Goal: Information Seeking & Learning: Find specific fact

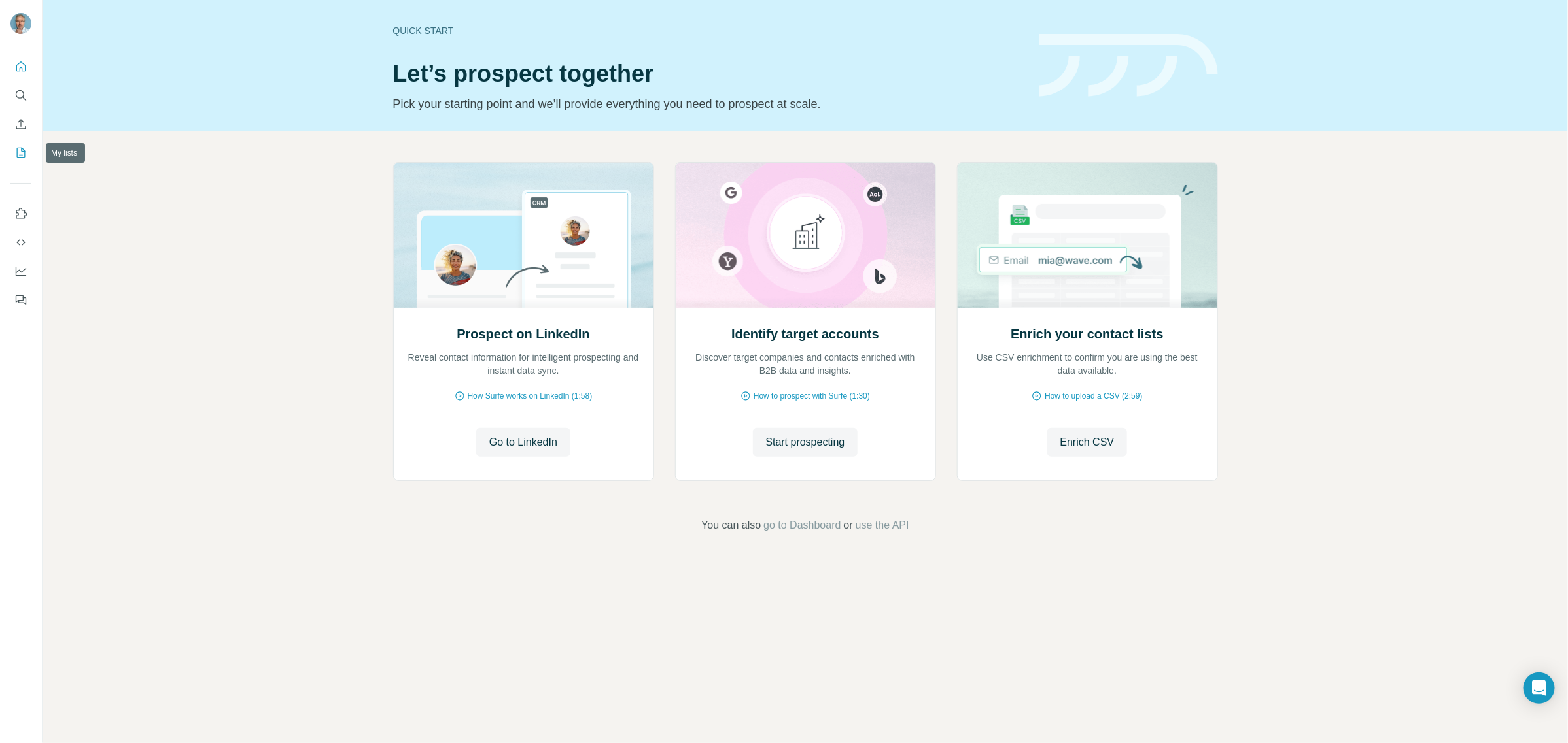
click at [22, 148] on icon "My lists" at bounding box center [21, 153] width 8 height 10
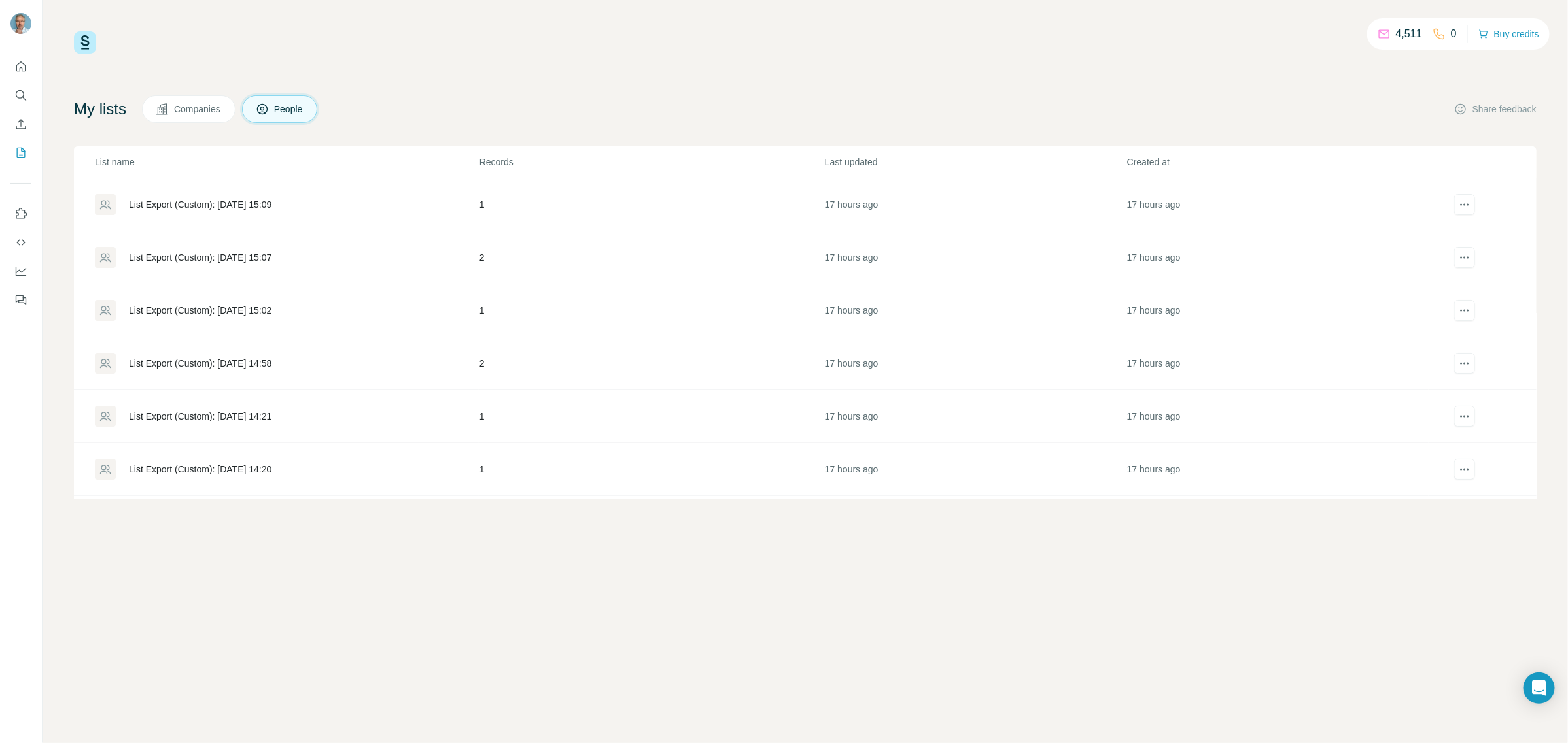
click at [188, 111] on span "Companies" at bounding box center [198, 109] width 48 height 13
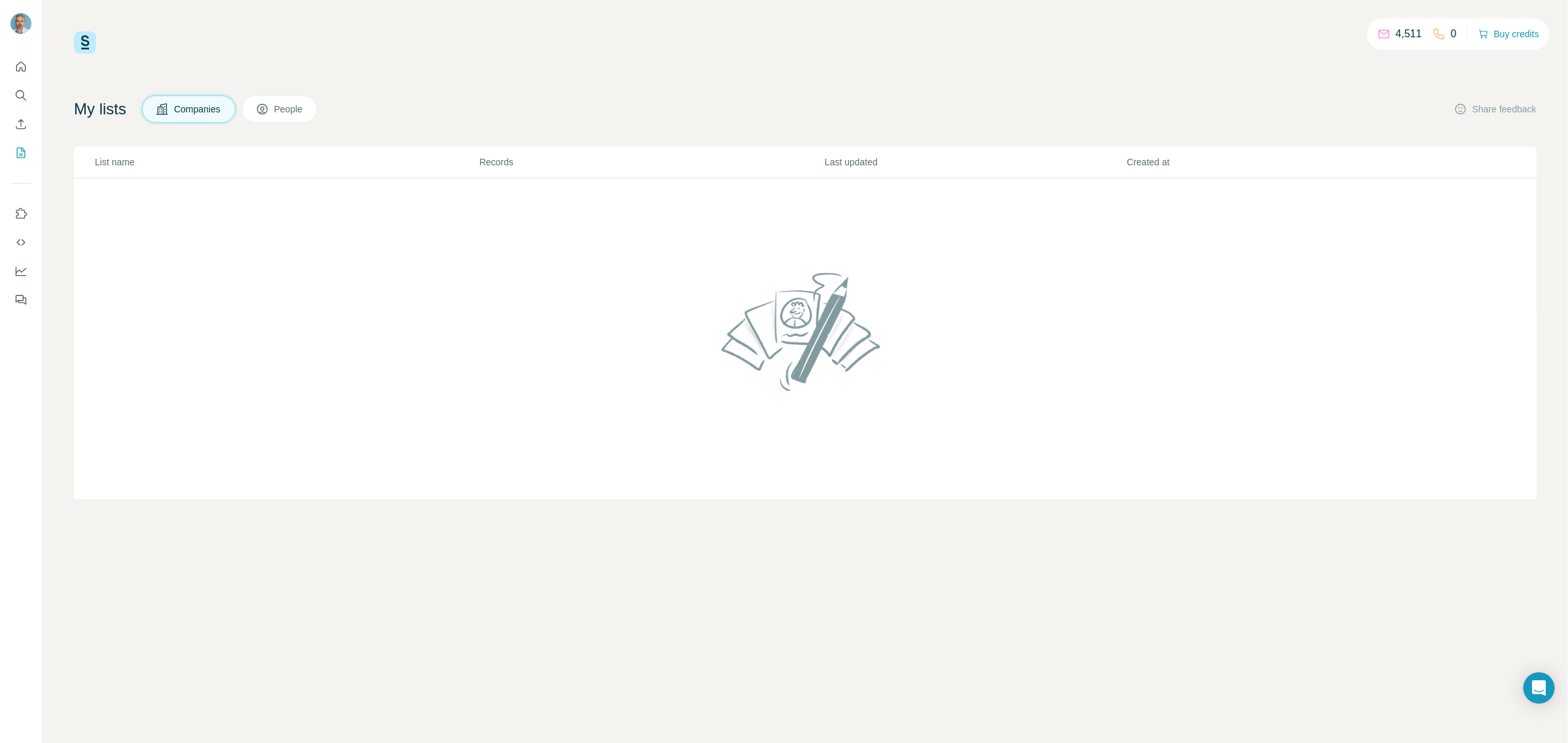
click at [300, 113] on span "People" at bounding box center [289, 109] width 30 height 13
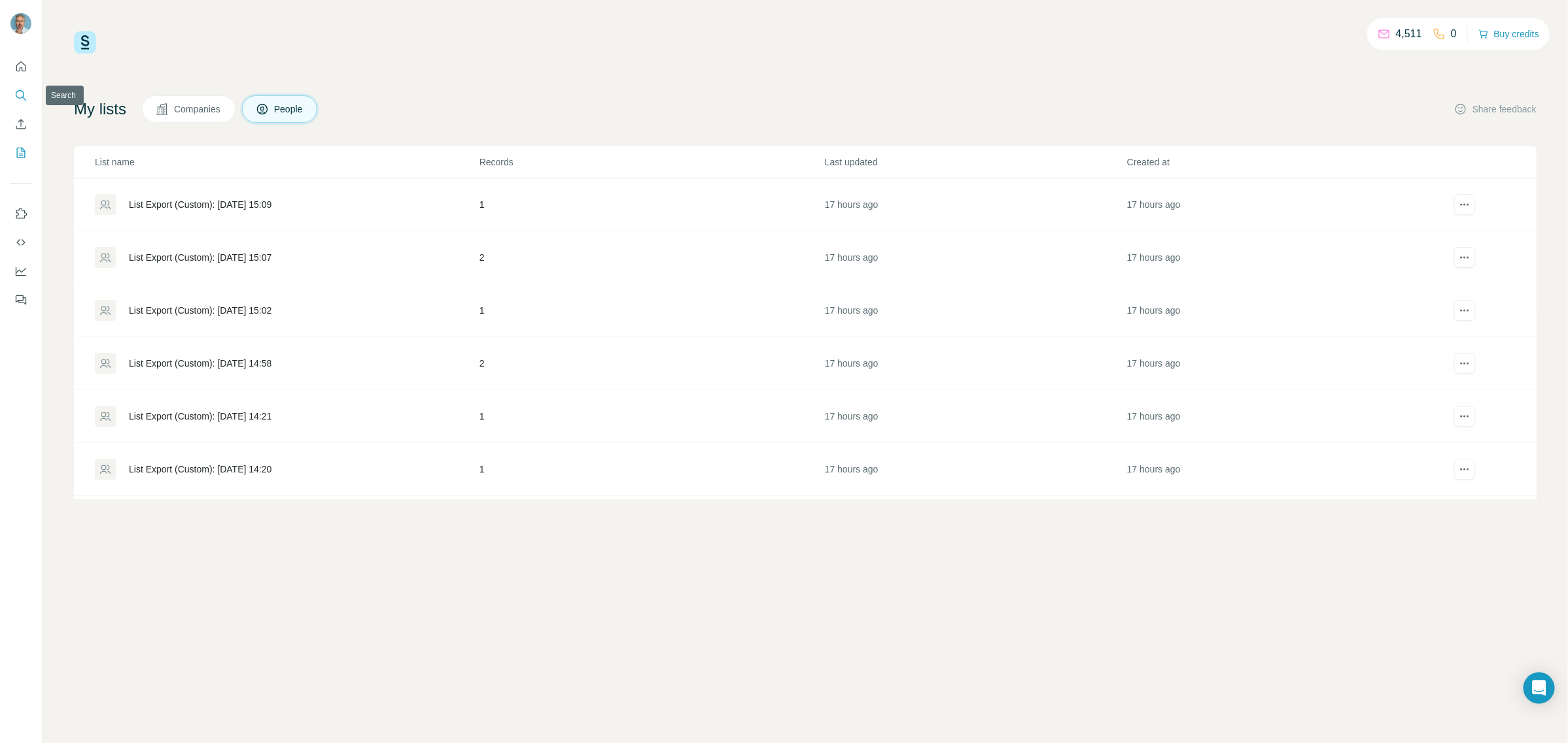
click at [23, 94] on icon "Search" at bounding box center [20, 95] width 13 height 13
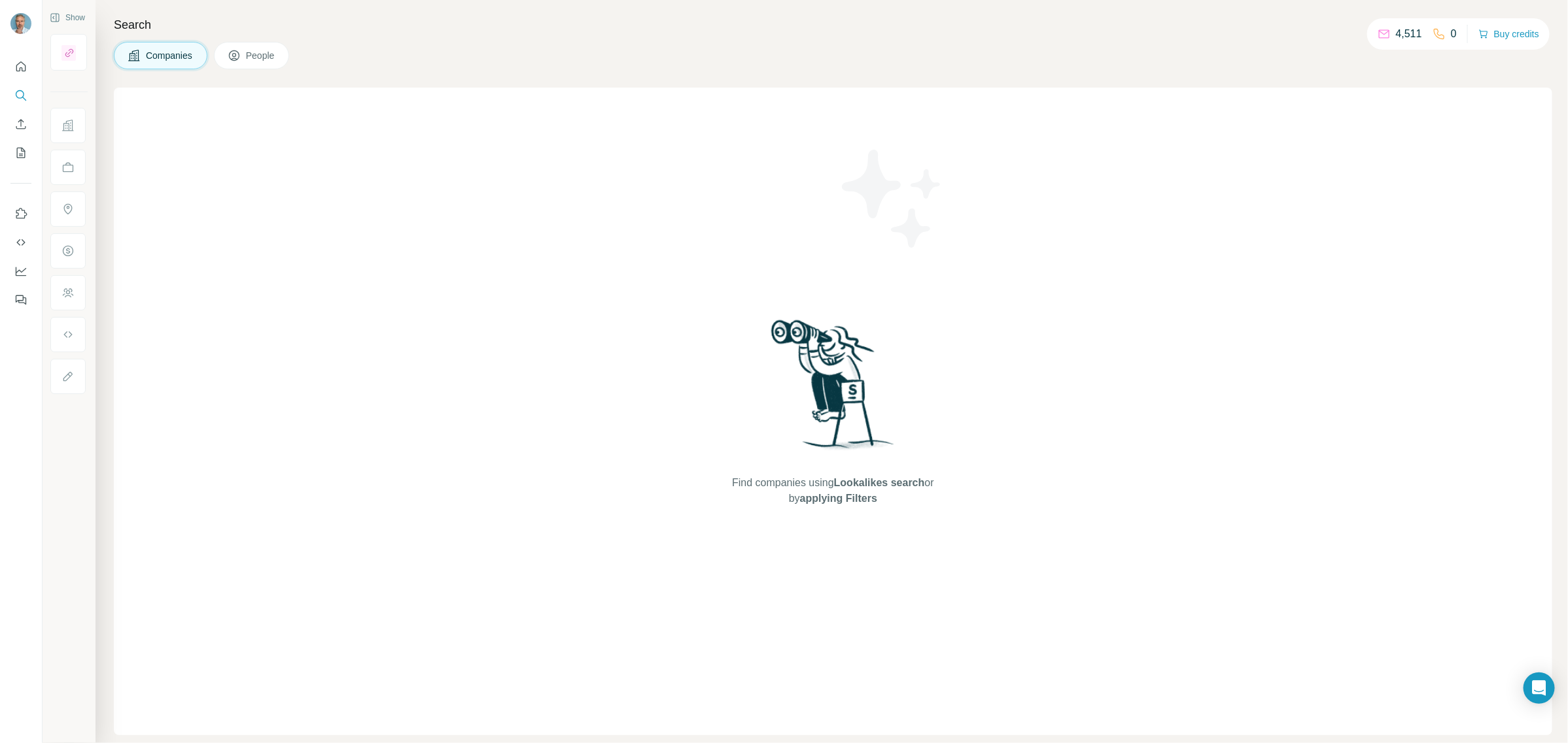
click at [257, 47] on button "People" at bounding box center [252, 56] width 76 height 28
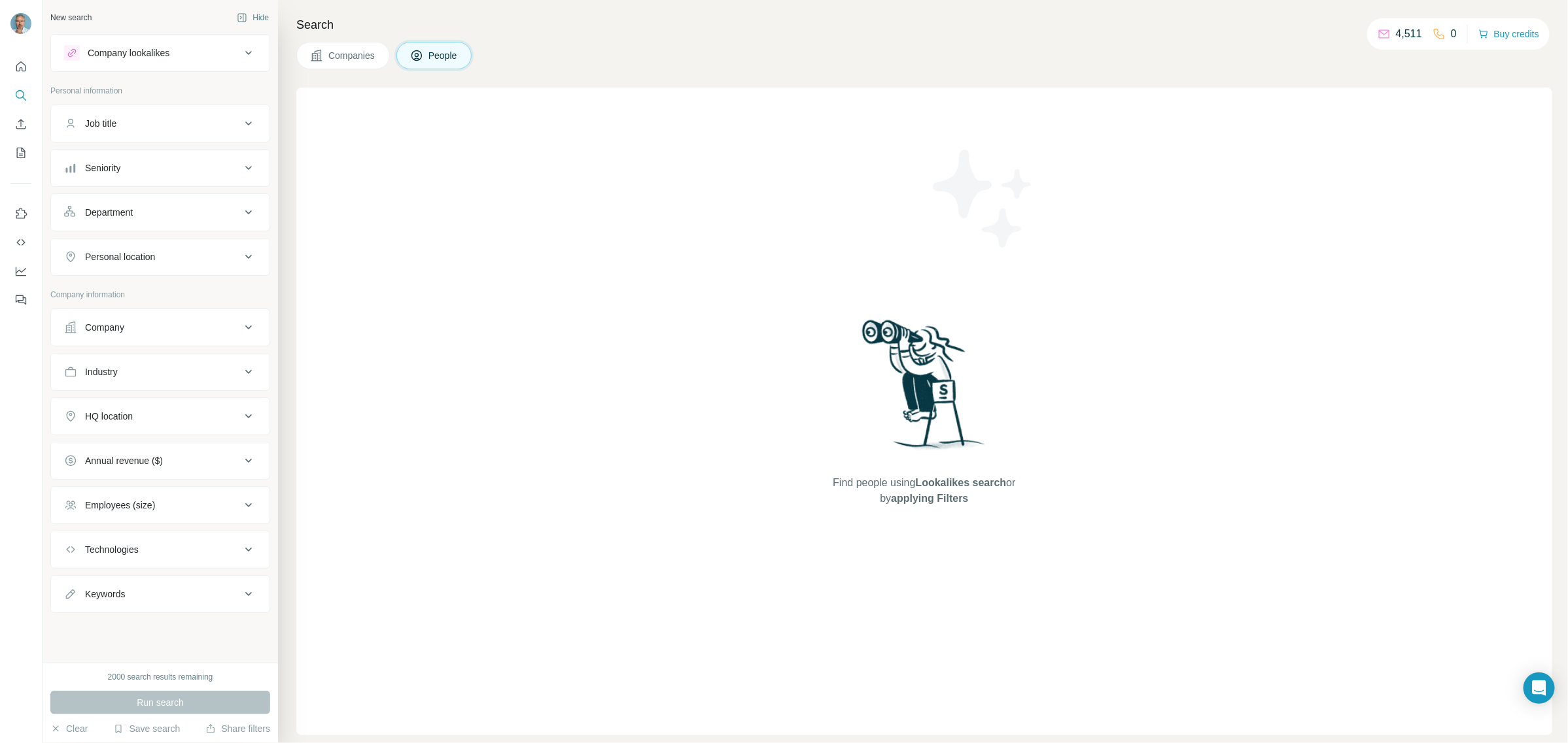
click at [154, 332] on div "Company" at bounding box center [152, 327] width 177 height 13
click at [154, 53] on div "Company lookalikes" at bounding box center [128, 52] width 82 height 13
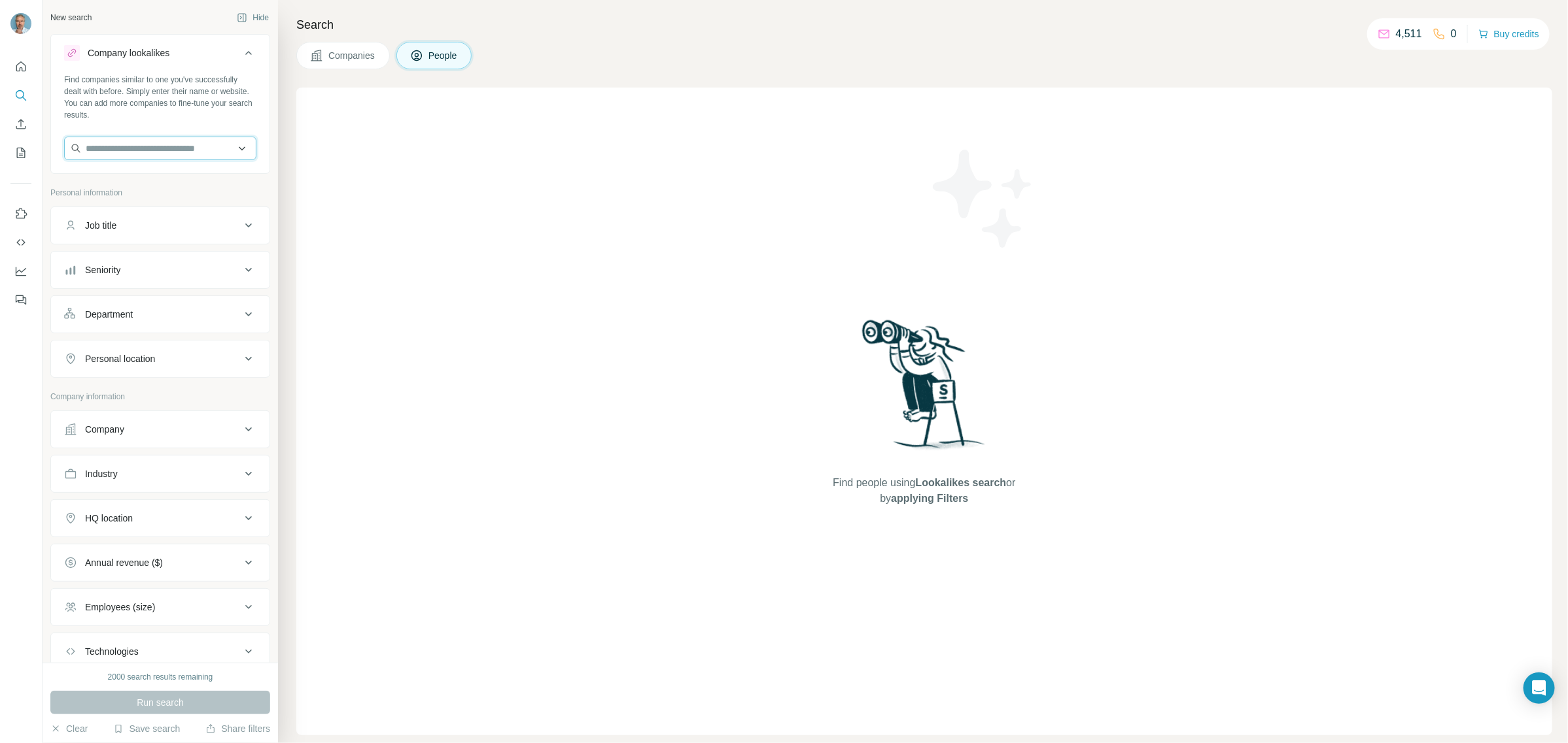
click at [94, 147] on input "text" at bounding box center [161, 149] width 193 height 24
type input "******"
click at [116, 178] on p "Azimut" at bounding box center [133, 177] width 63 height 13
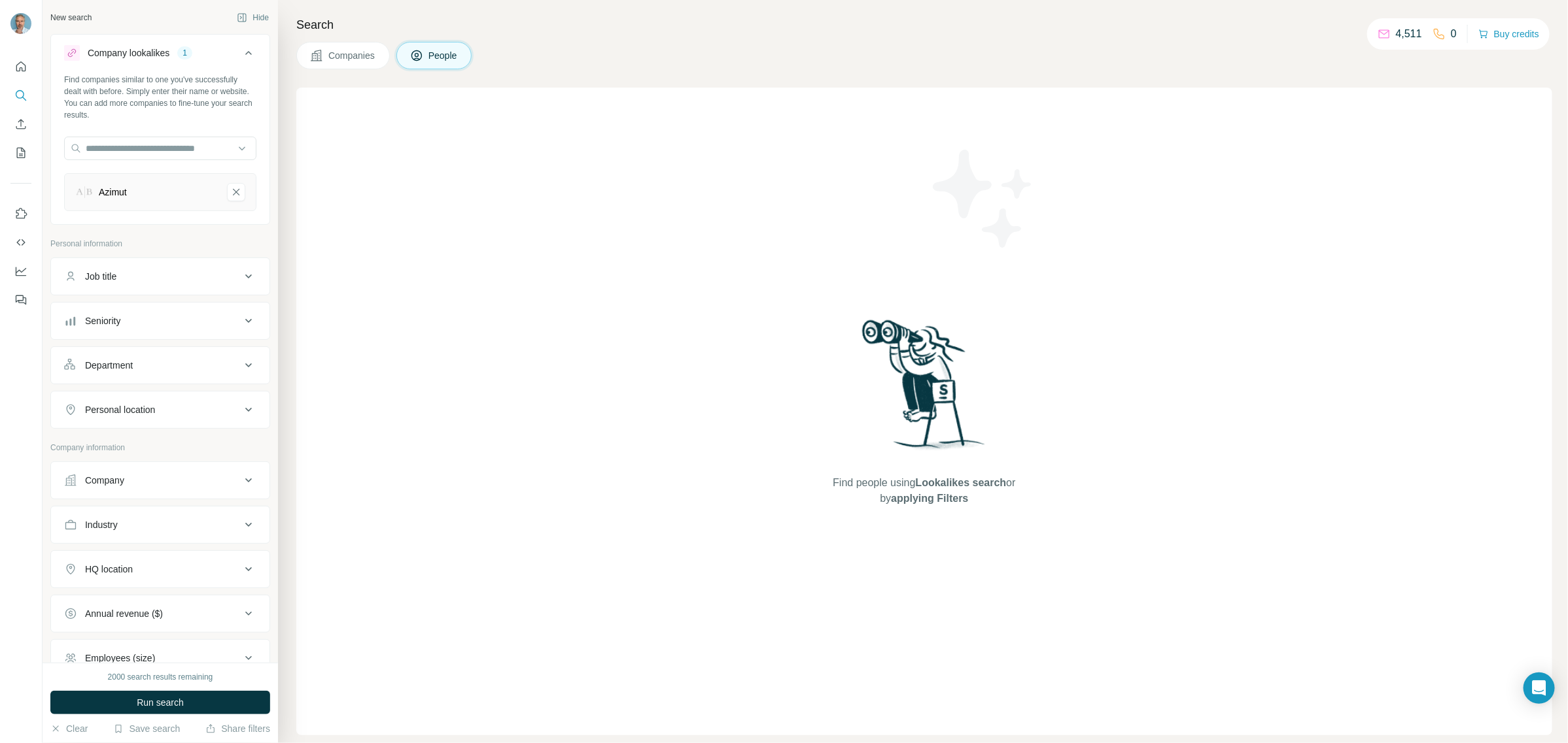
click at [145, 283] on div "Job title" at bounding box center [152, 276] width 177 height 13
click at [181, 700] on span "Run search" at bounding box center [161, 702] width 47 height 13
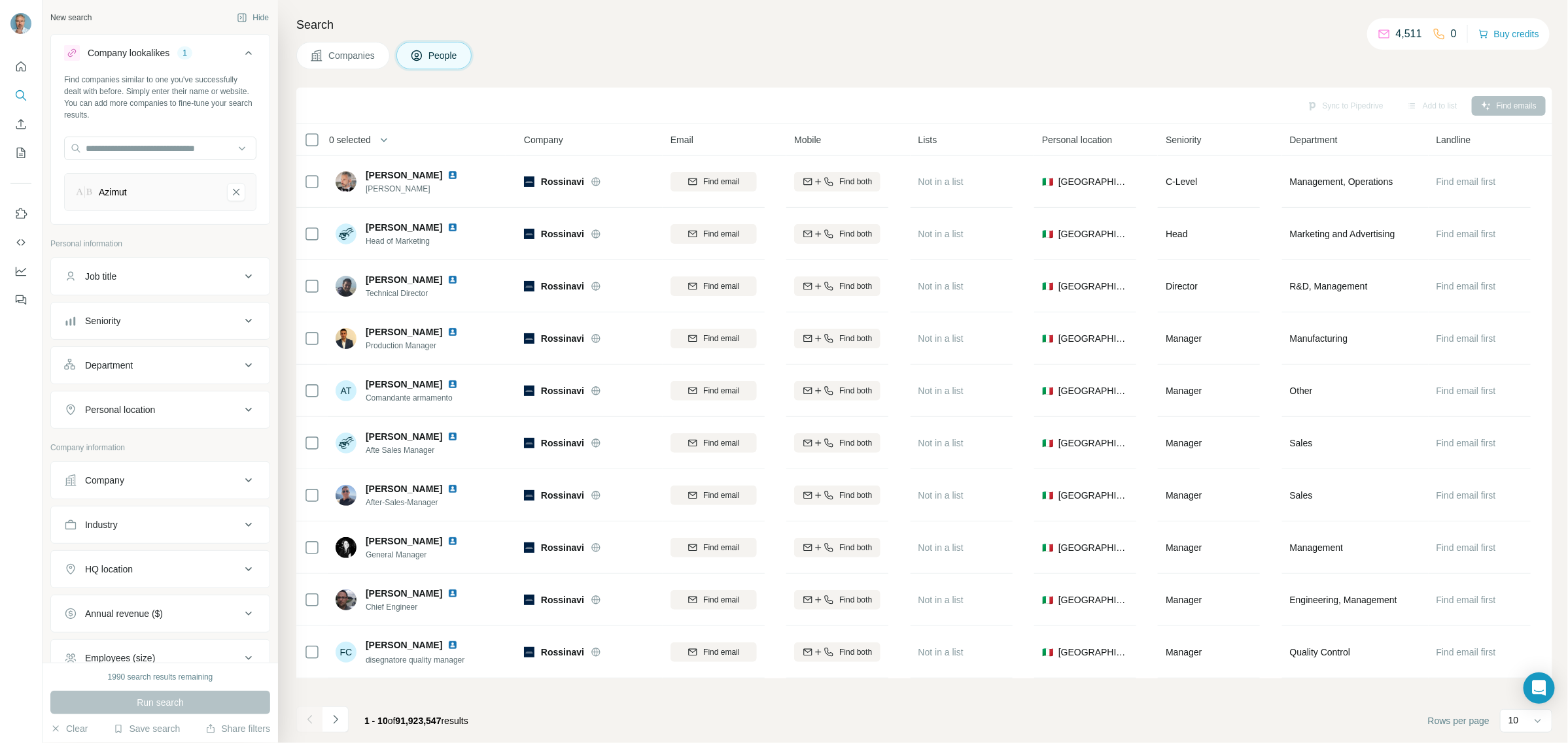
click at [241, 372] on icon at bounding box center [248, 366] width 16 height 16
click at [236, 400] on icon at bounding box center [242, 398] width 13 height 13
click at [161, 370] on div "Department" at bounding box center [152, 365] width 177 height 13
click at [181, 407] on div "Personal location" at bounding box center [152, 409] width 177 height 13
click at [170, 442] on input "text" at bounding box center [161, 442] width 193 height 24
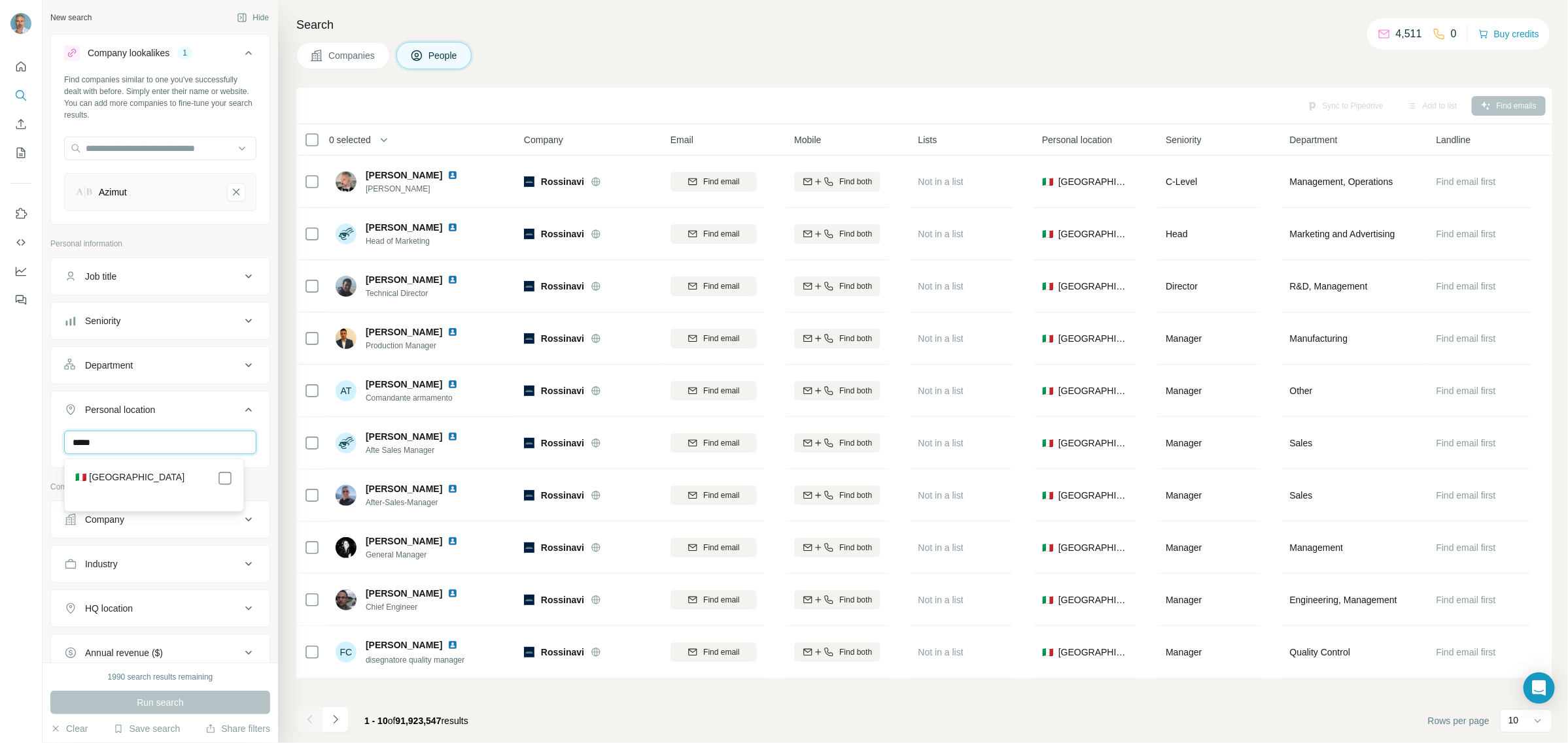
type input "*****"
click at [101, 478] on label "🇮🇹 Italy" at bounding box center [129, 479] width 109 height 16
click at [241, 270] on icon at bounding box center [248, 276] width 16 height 16
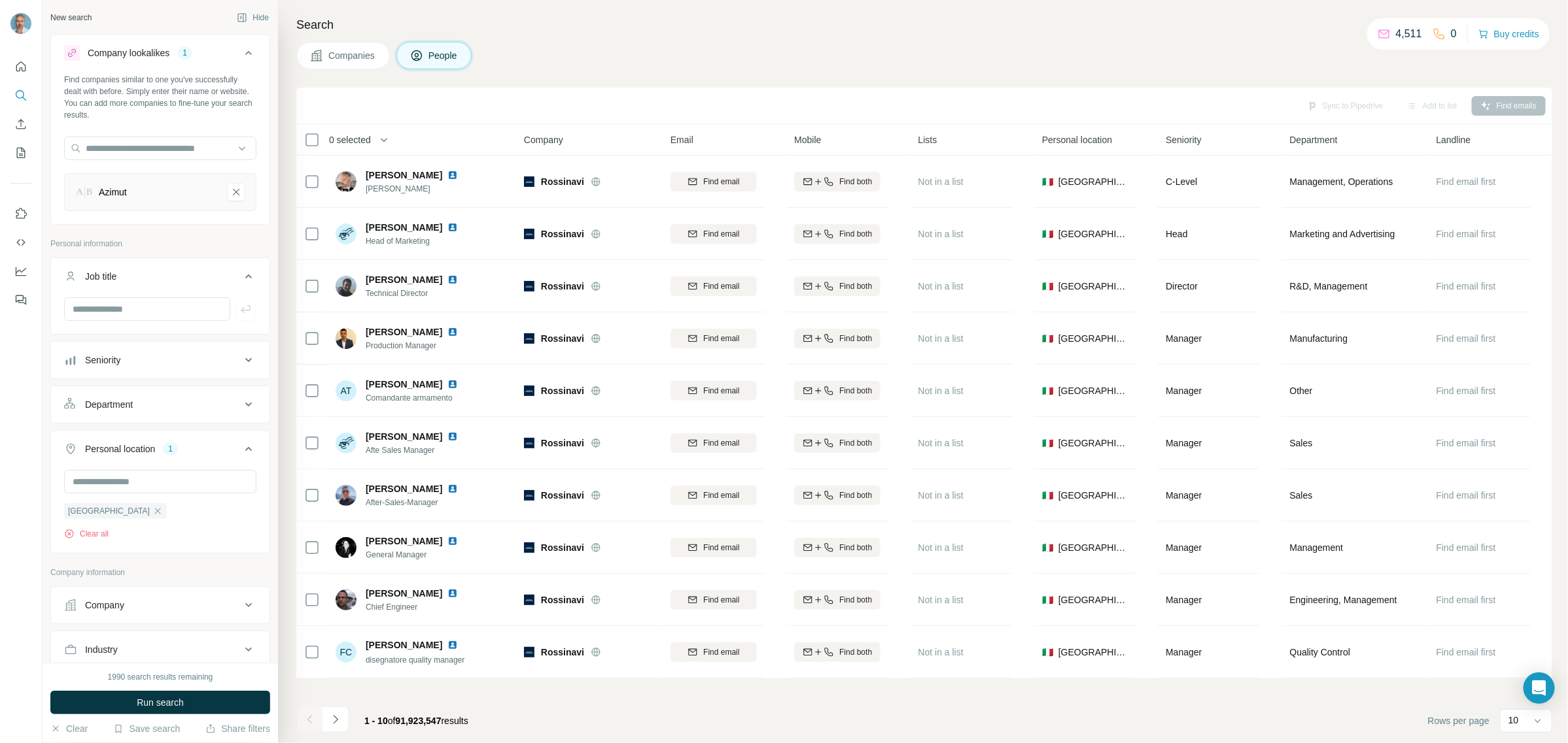
click at [241, 270] on icon at bounding box center [248, 276] width 16 height 16
click at [204, 285] on button "Job title" at bounding box center [160, 276] width 219 height 31
click at [147, 306] on input "text" at bounding box center [147, 309] width 166 height 24
type input "*****"
click at [241, 312] on icon "button" at bounding box center [246, 309] width 10 height 8
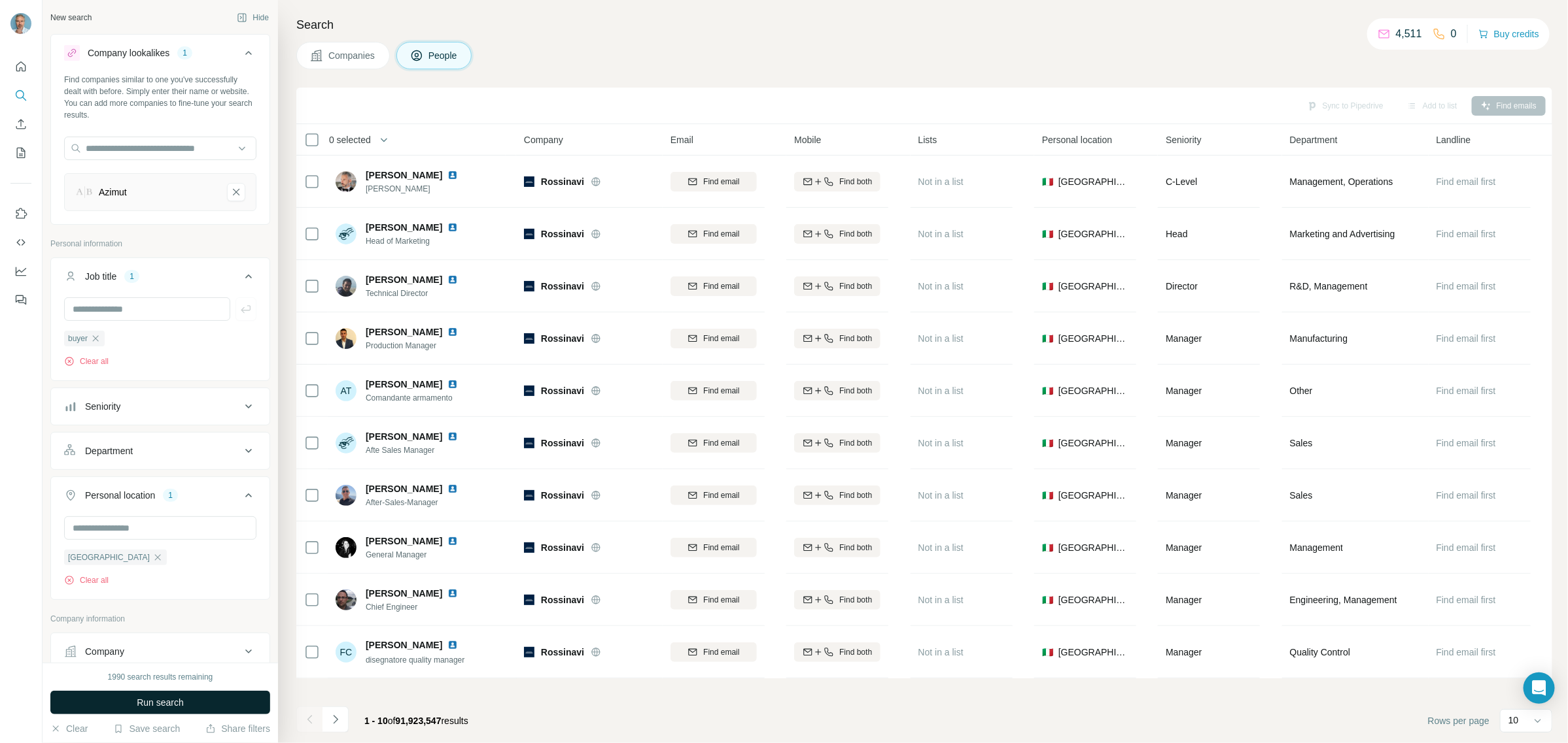
click at [140, 702] on span "Run search" at bounding box center [161, 702] width 47 height 13
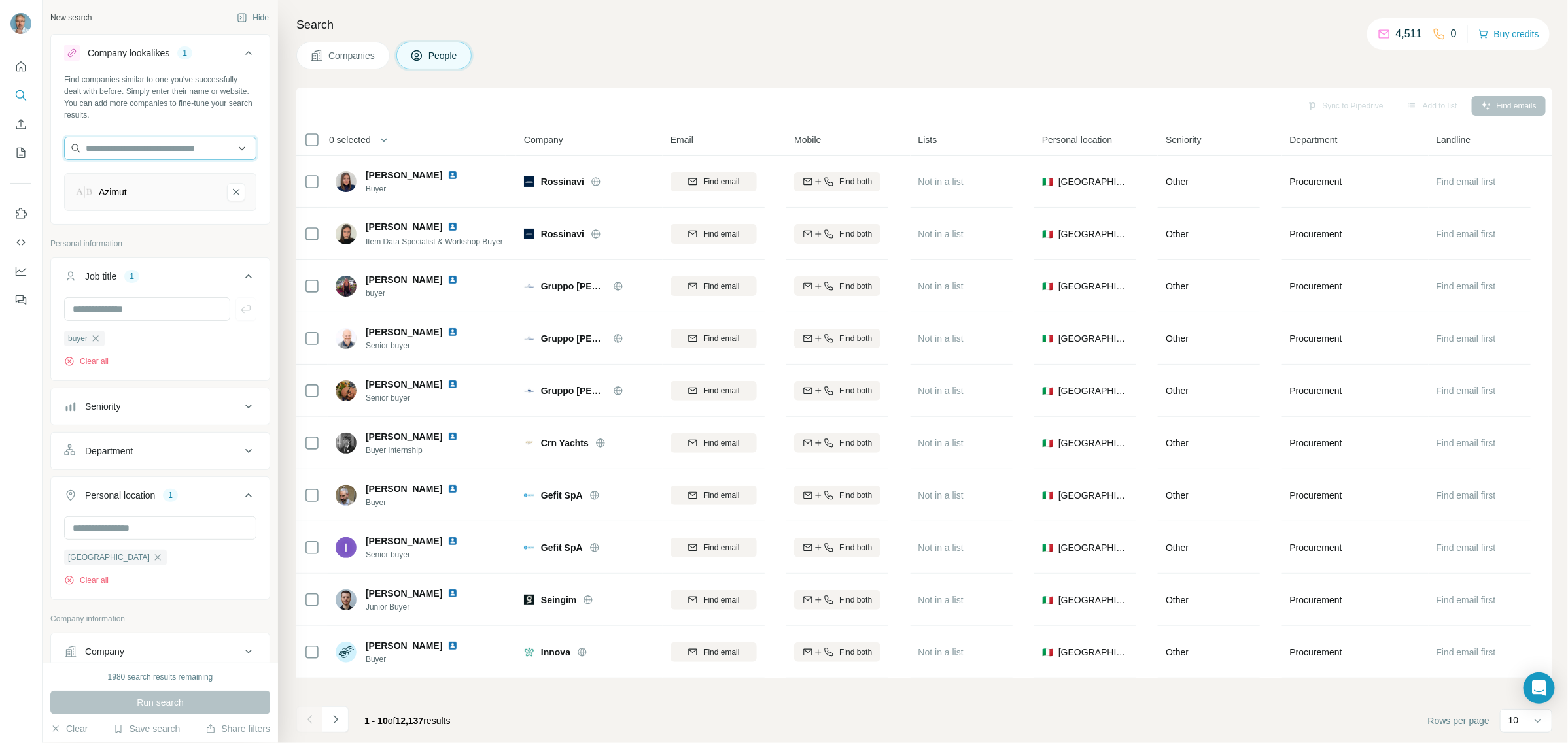
click at [165, 154] on input "text" at bounding box center [161, 149] width 193 height 24
